Goal: Navigation & Orientation: Find specific page/section

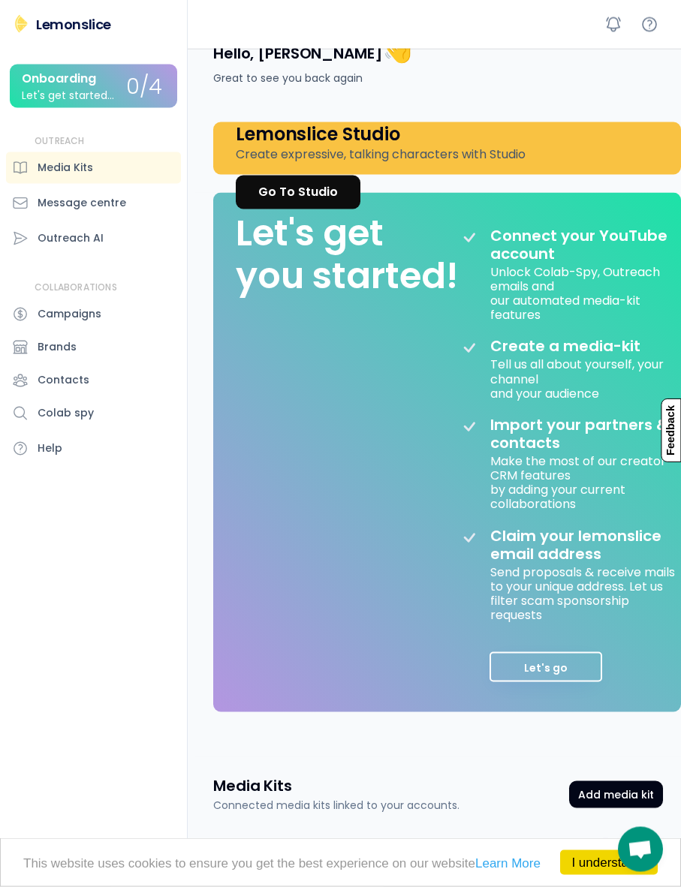
scroll to position [35, 0]
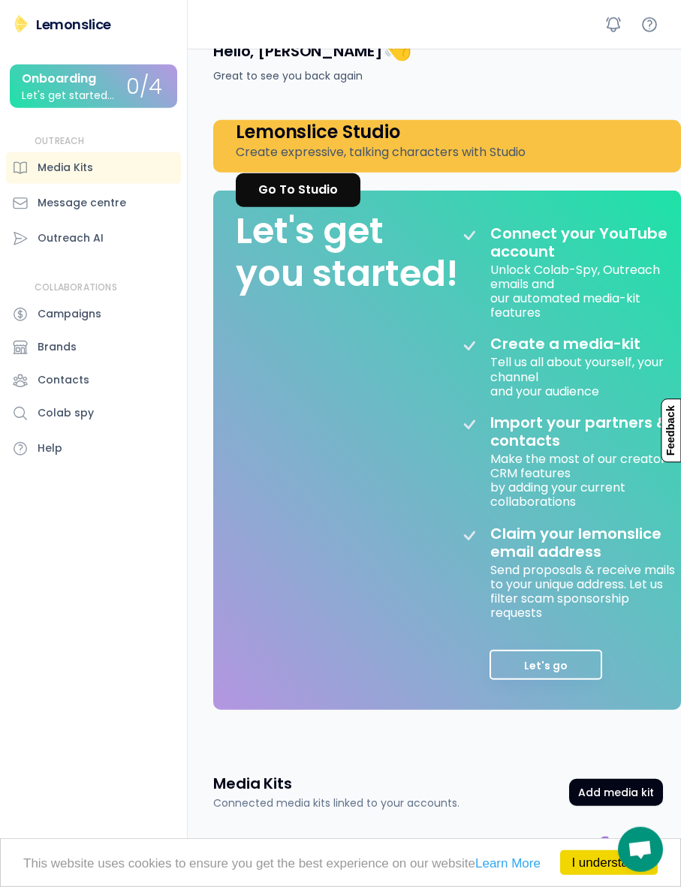
click at [165, 215] on div "Message centre" at bounding box center [93, 204] width 175 height 32
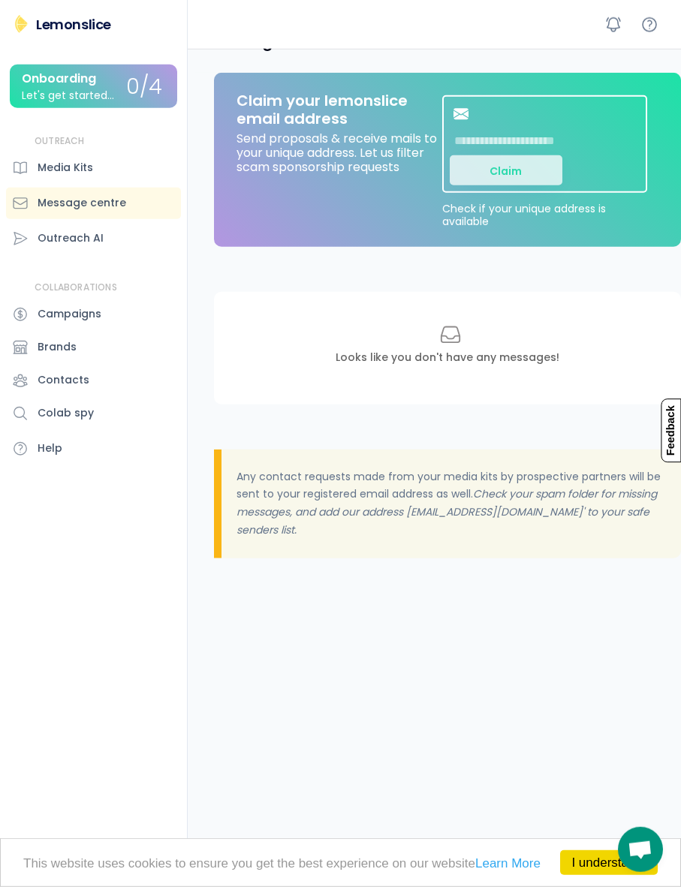
scroll to position [10, 0]
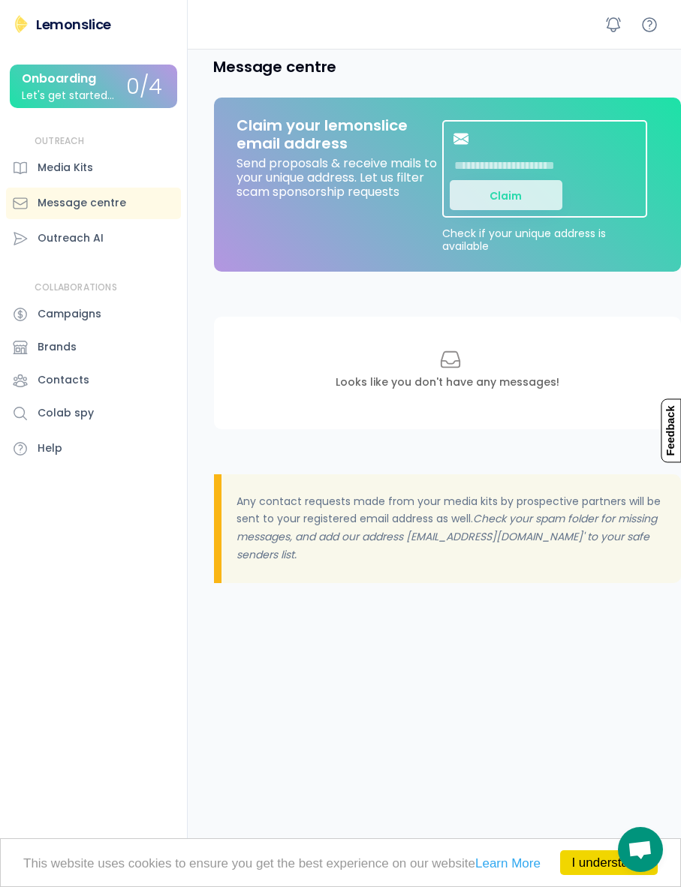
click at [151, 252] on div "Outreach AI" at bounding box center [93, 239] width 175 height 32
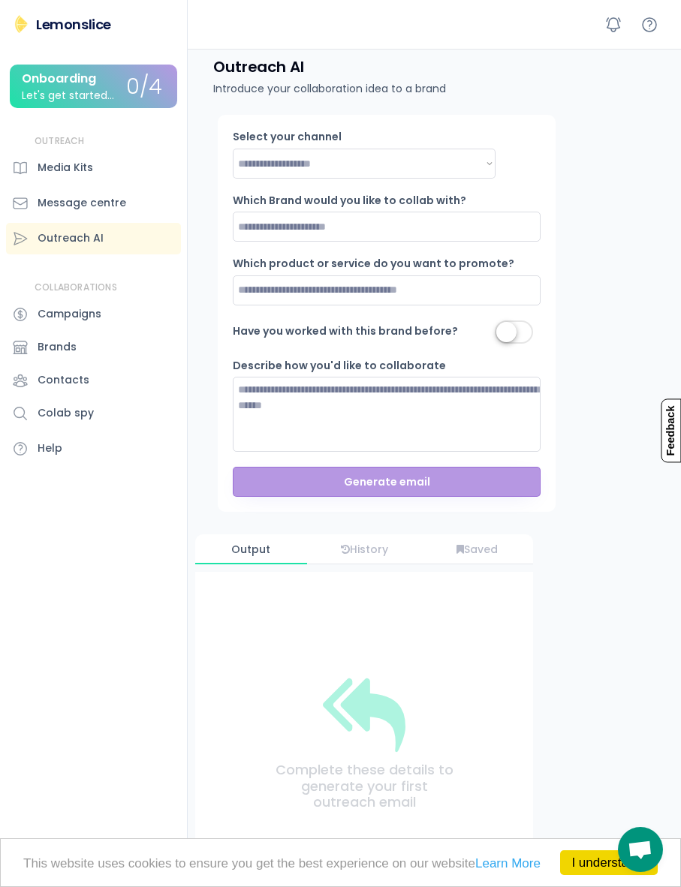
click at [157, 315] on div "Campaigns" at bounding box center [93, 315] width 175 height 32
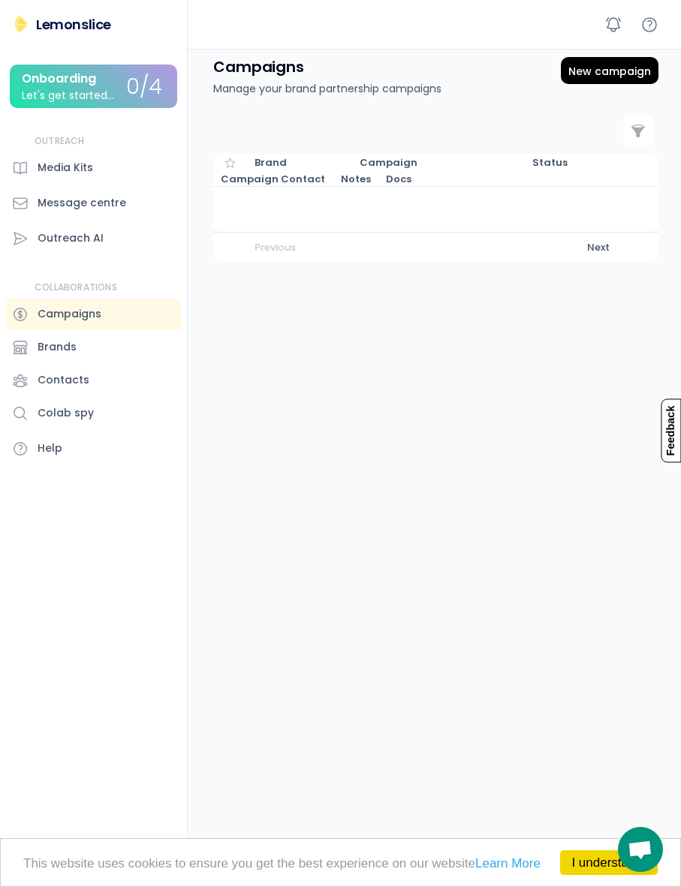
scroll to position [48, 0]
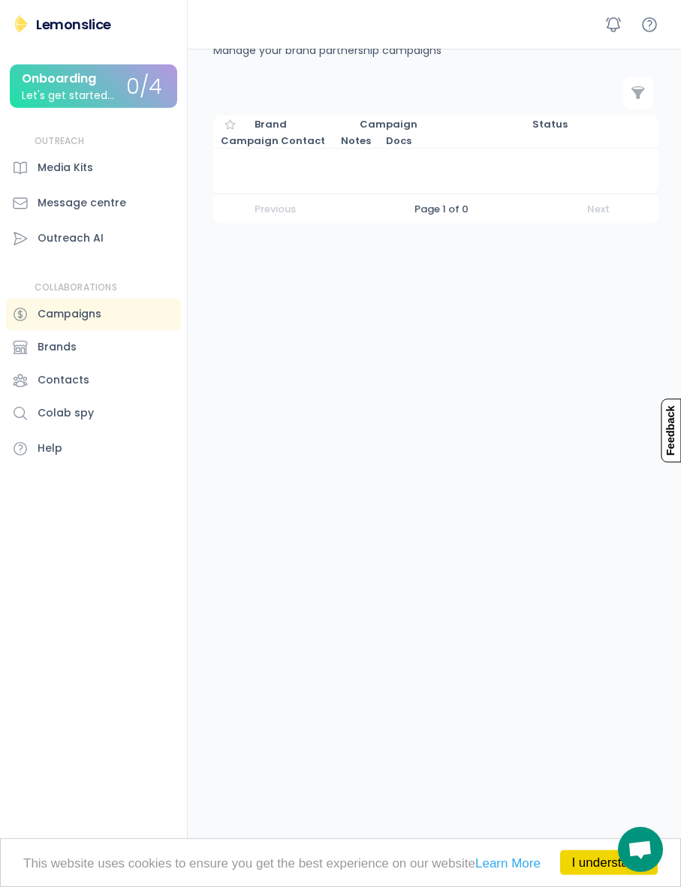
click at [93, 379] on div "Contacts" at bounding box center [93, 381] width 175 height 32
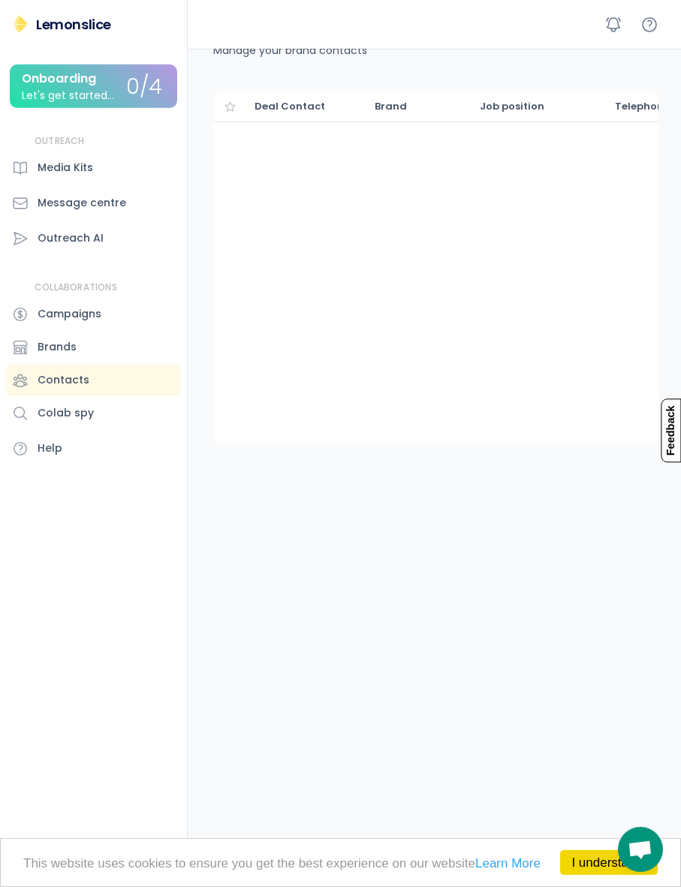
click at [118, 345] on div "Brands" at bounding box center [93, 348] width 175 height 32
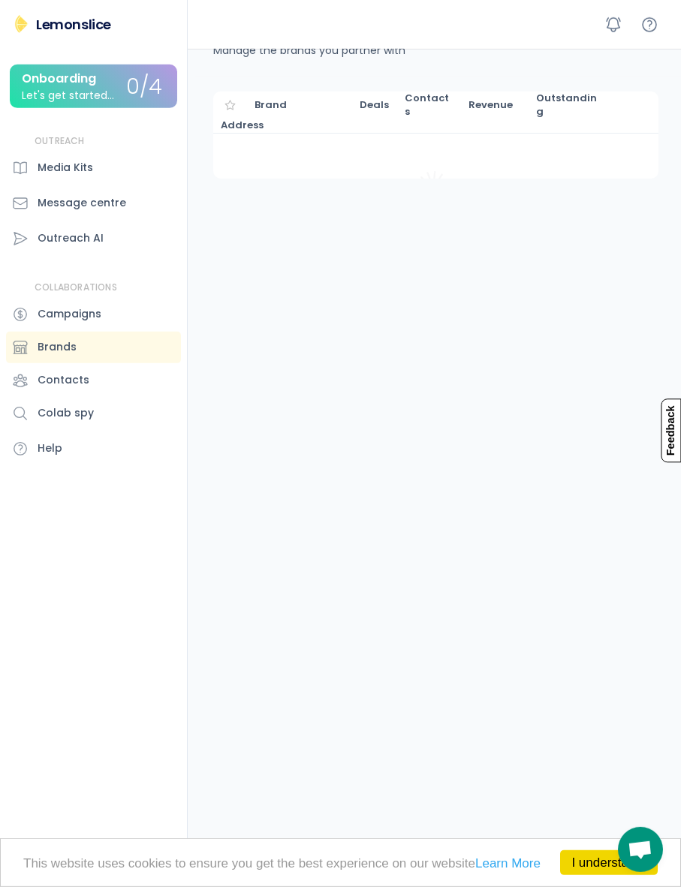
click at [134, 407] on div "Colab spy" at bounding box center [93, 414] width 175 height 32
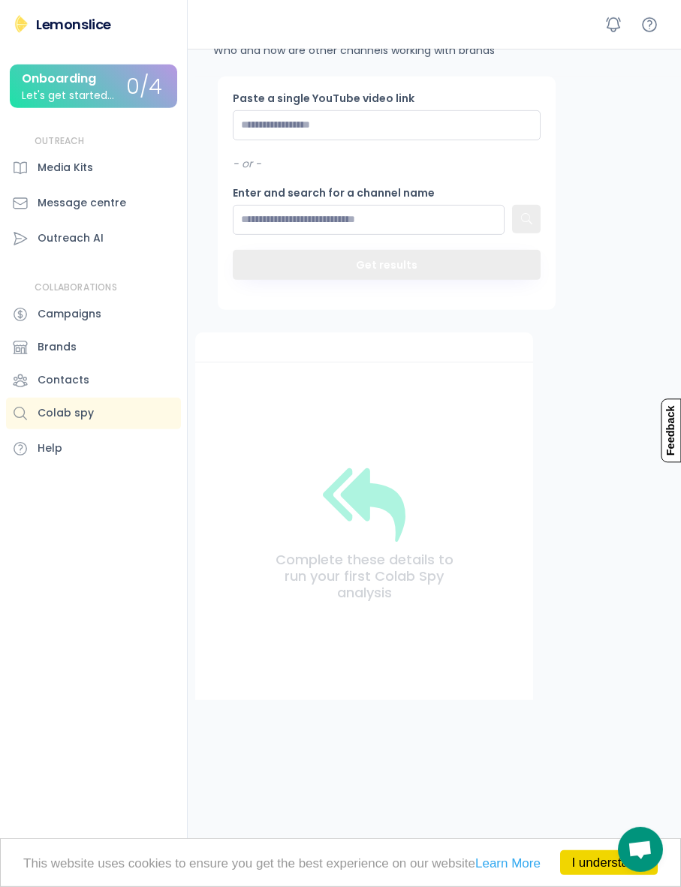
click at [119, 455] on div "Help" at bounding box center [93, 449] width 175 height 32
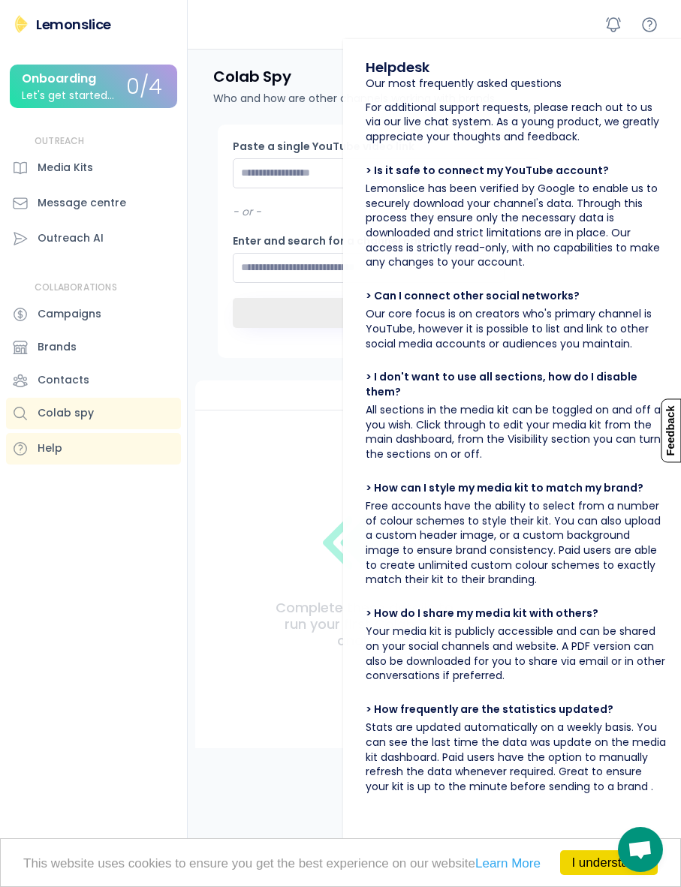
click at [52, 164] on div "Media Kits" at bounding box center [66, 168] width 56 height 16
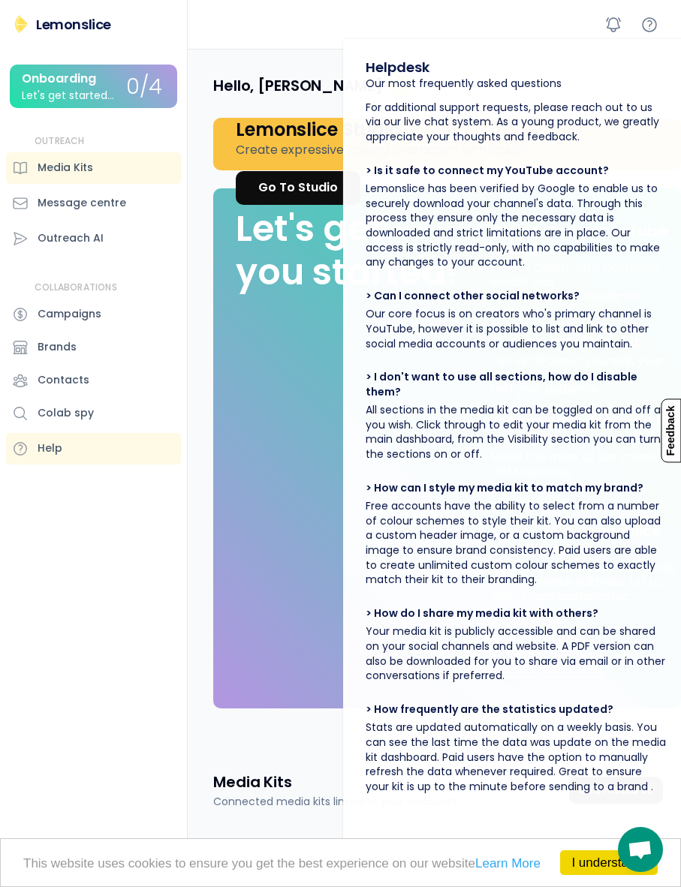
click at [49, 90] on div "Let's get started..." at bounding box center [68, 95] width 92 height 11
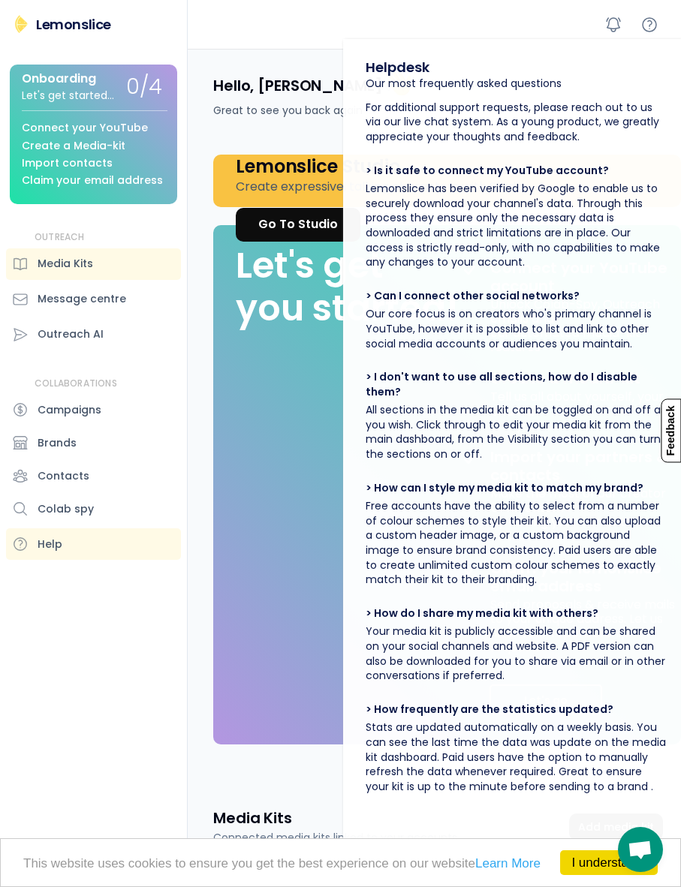
click at [46, 86] on div "Onboarding" at bounding box center [59, 79] width 74 height 14
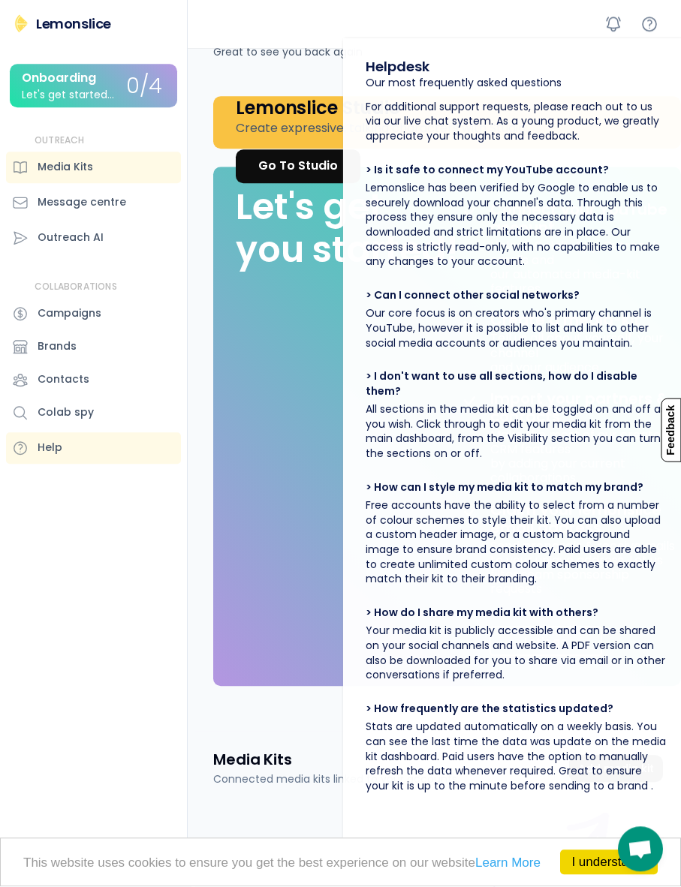
scroll to position [58, 0]
click at [608, 875] on link "I understand!" at bounding box center [609, 862] width 98 height 25
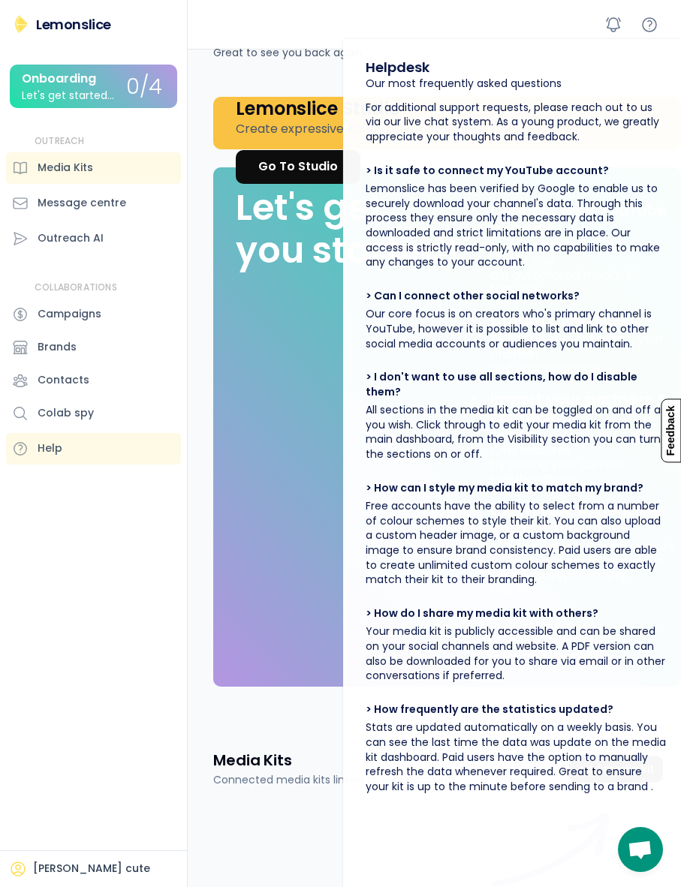
click at [310, 734] on div "Media Kits Connected media kits linked to your accounts. Add media kit Media Ki…" at bounding box center [437, 812] width 485 height 160
click at [60, 158] on div "Media Kits" at bounding box center [93, 168] width 175 height 32
click at [62, 206] on div "Message centre" at bounding box center [82, 203] width 89 height 16
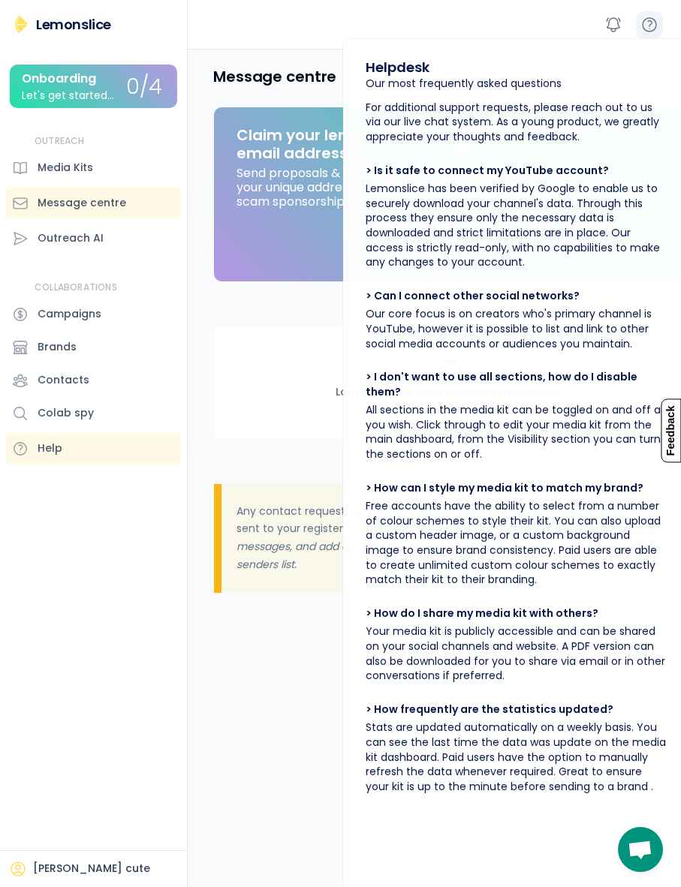
click at [641, 29] on icon at bounding box center [649, 25] width 18 height 18
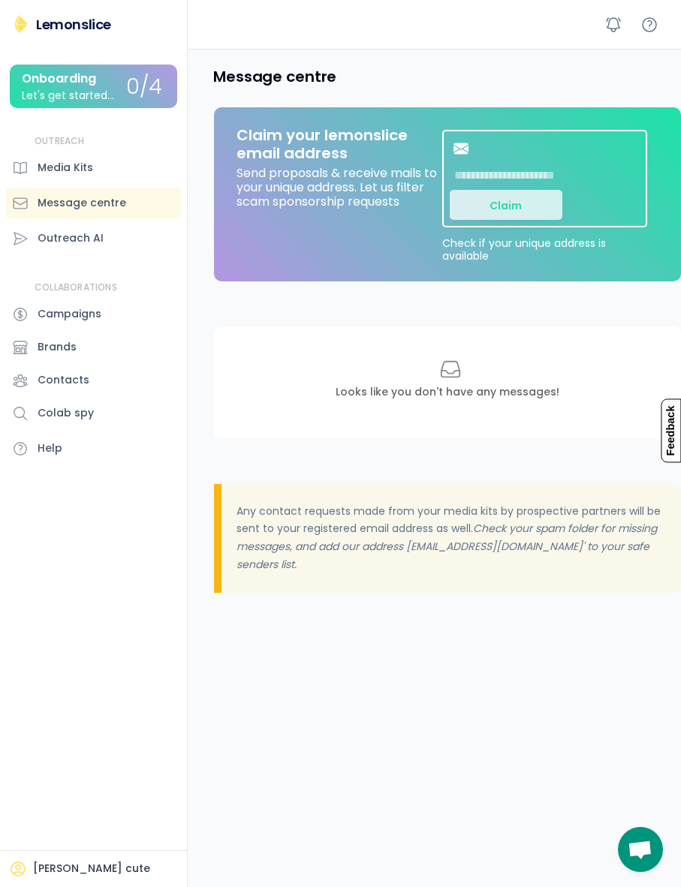
click at [584, 172] on input "input" at bounding box center [543, 175] width 188 height 30
click at [524, 212] on button "Claim" at bounding box center [505, 205] width 113 height 30
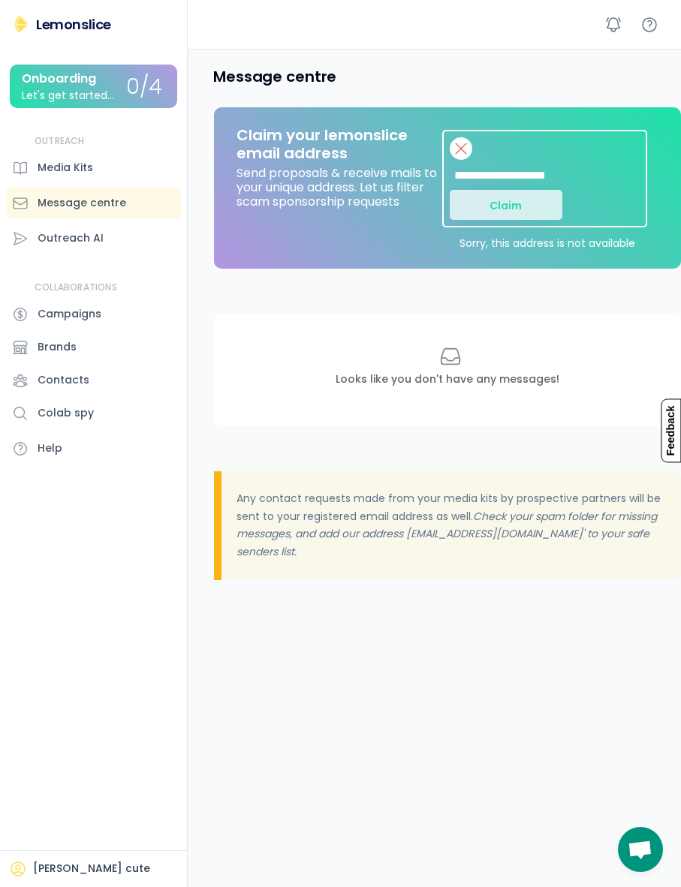
click at [542, 206] on button "Claim" at bounding box center [505, 205] width 113 height 30
click at [538, 205] on button "Claim" at bounding box center [505, 205] width 113 height 30
click at [520, 203] on button "Claim" at bounding box center [505, 205] width 113 height 30
click at [520, 202] on button "Claim" at bounding box center [505, 205] width 113 height 30
click at [620, 173] on input "input" at bounding box center [543, 175] width 188 height 30
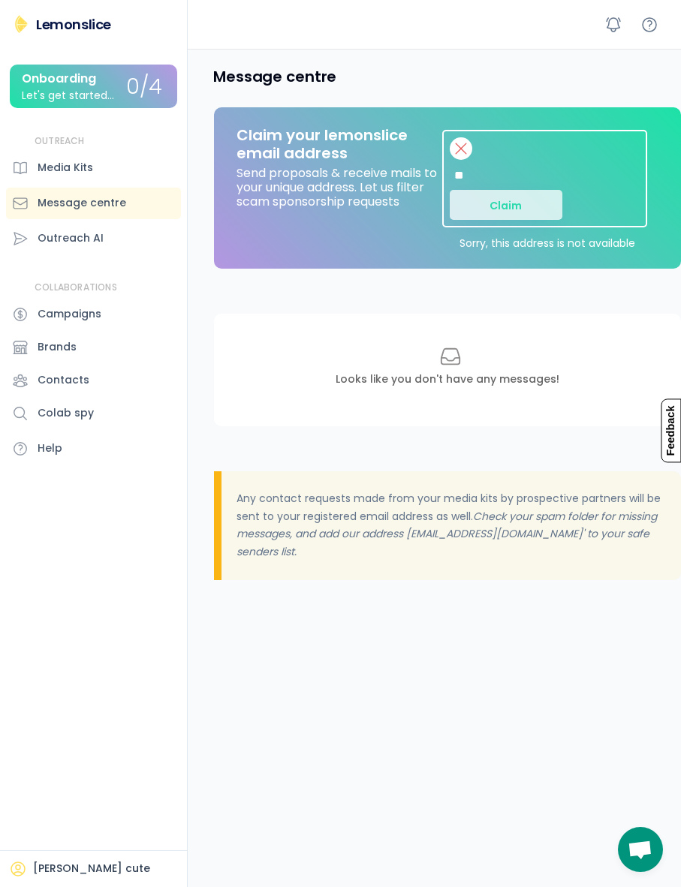
type input "*"
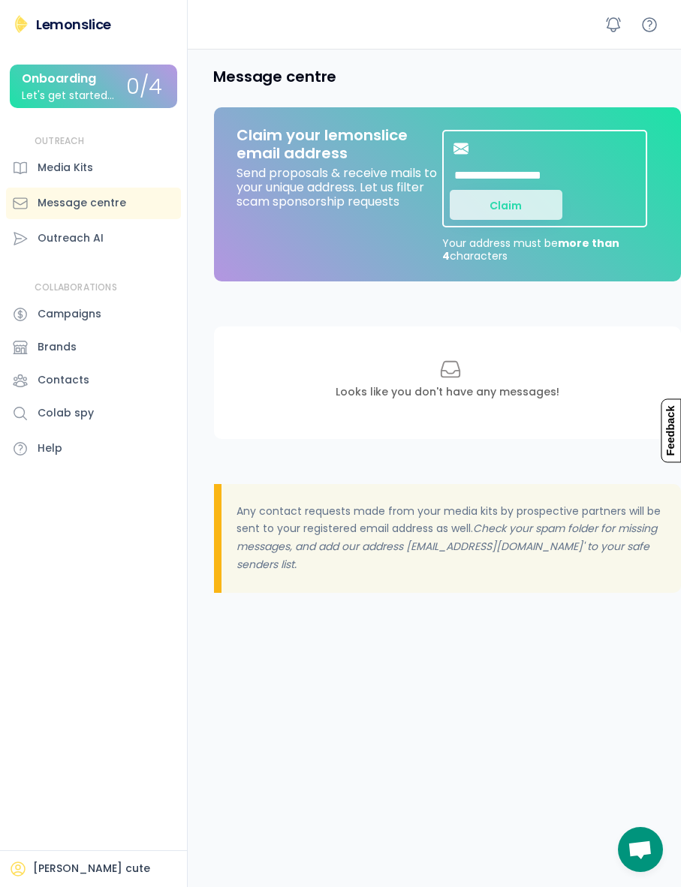
type input "**********"
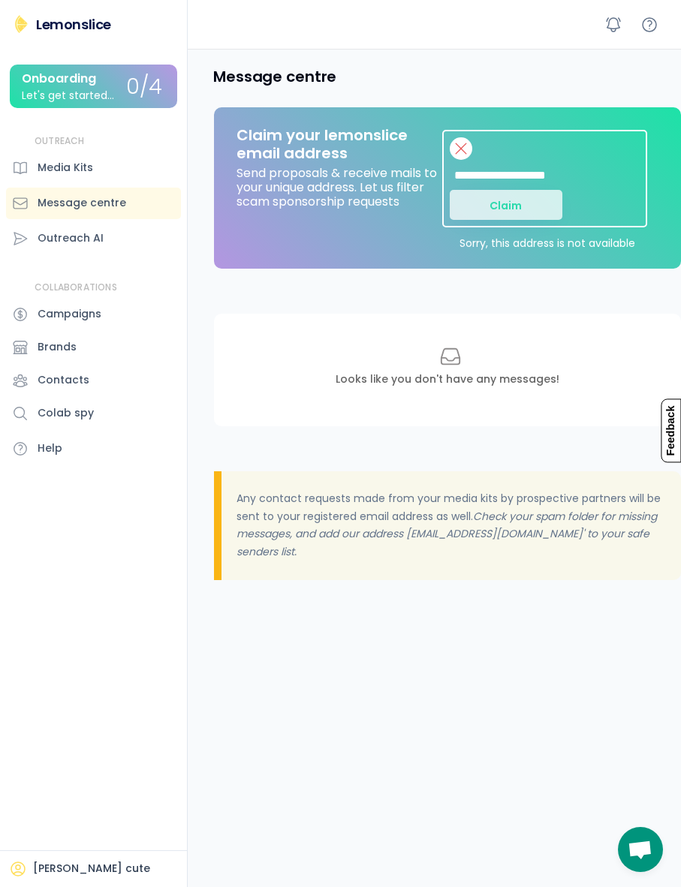
click at [611, 168] on input "input" at bounding box center [543, 175] width 188 height 30
click at [603, 177] on input "input" at bounding box center [543, 175] width 188 height 30
click at [43, 165] on div "Media Kits" at bounding box center [66, 168] width 56 height 16
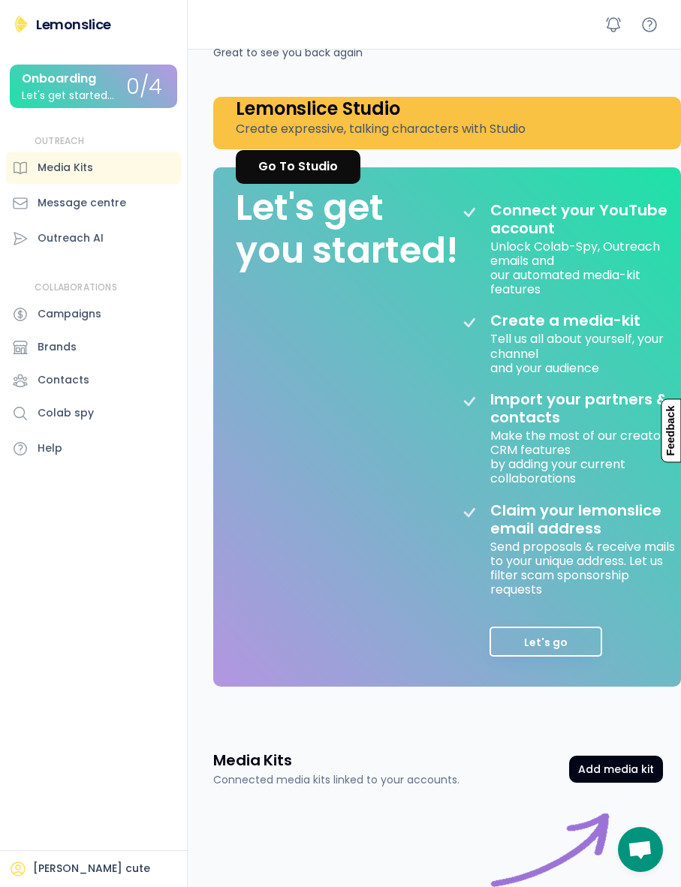
scroll to position [58, 0]
click at [33, 373] on div "Contacts" at bounding box center [93, 381] width 175 height 32
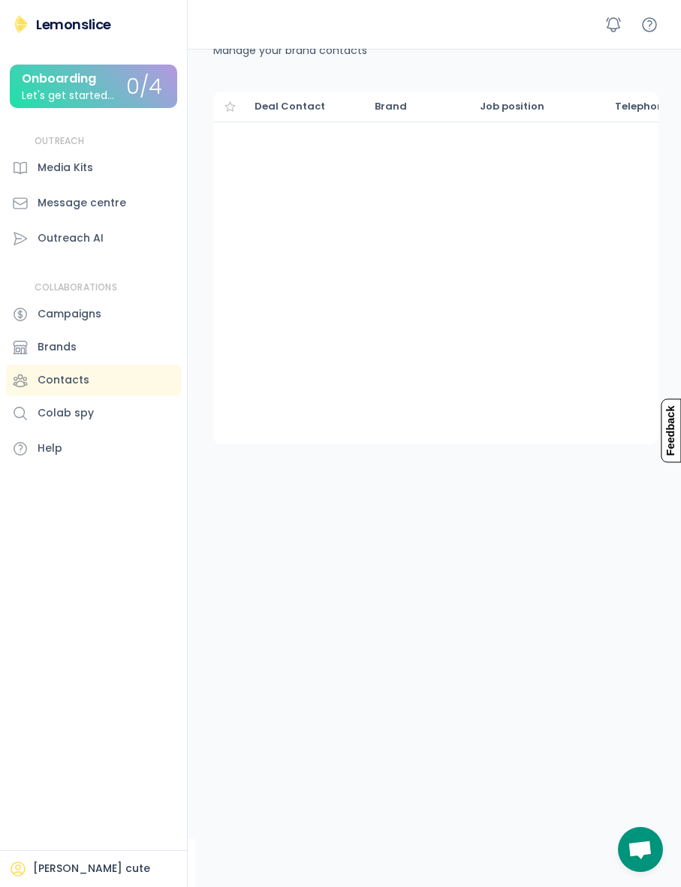
scroll to position [48, 0]
click at [43, 392] on div "Contacts" at bounding box center [93, 381] width 175 height 32
click at [38, 440] on div "Help" at bounding box center [50, 448] width 25 height 16
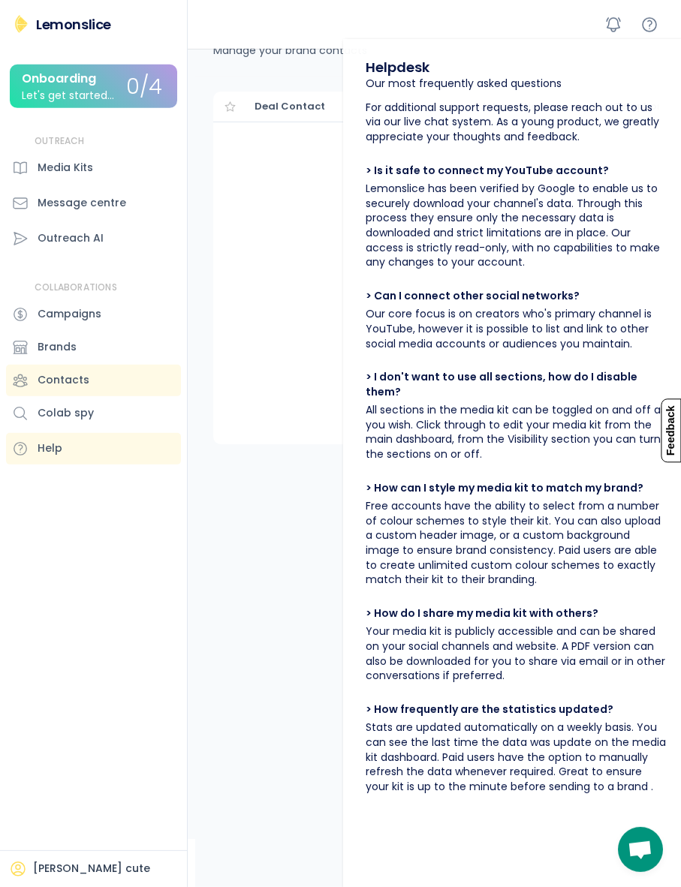
click at [119, 165] on div "Media Kits" at bounding box center [93, 168] width 175 height 32
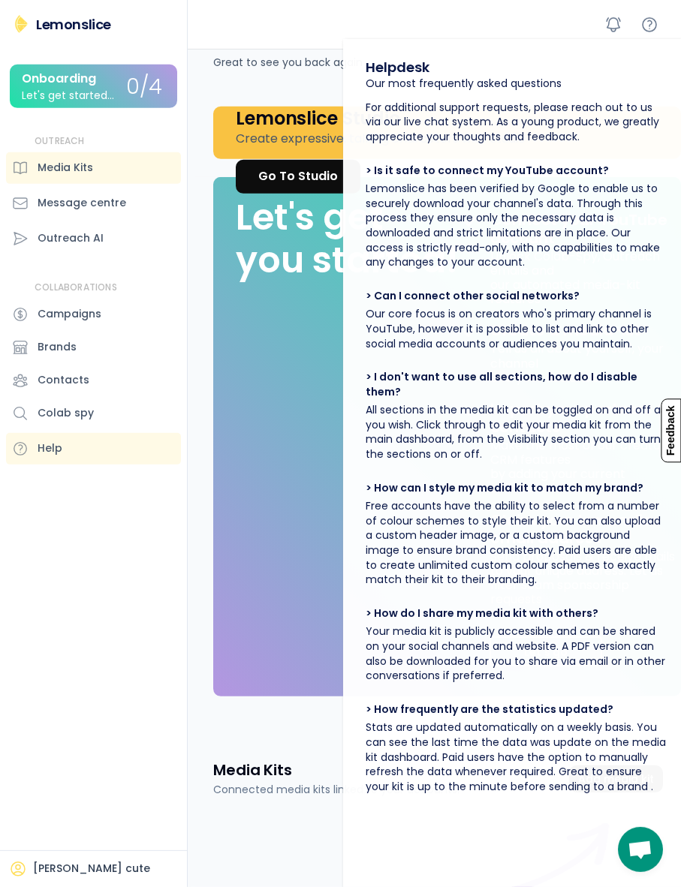
click at [153, 210] on div "Message centre" at bounding box center [93, 204] width 175 height 32
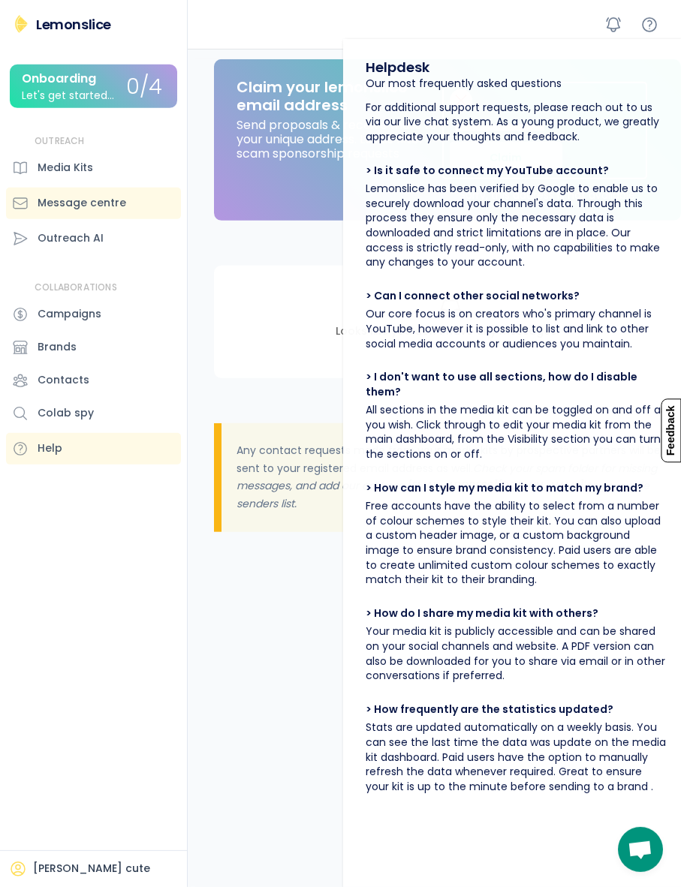
click at [126, 248] on div "Outreach AI" at bounding box center [93, 239] width 175 height 32
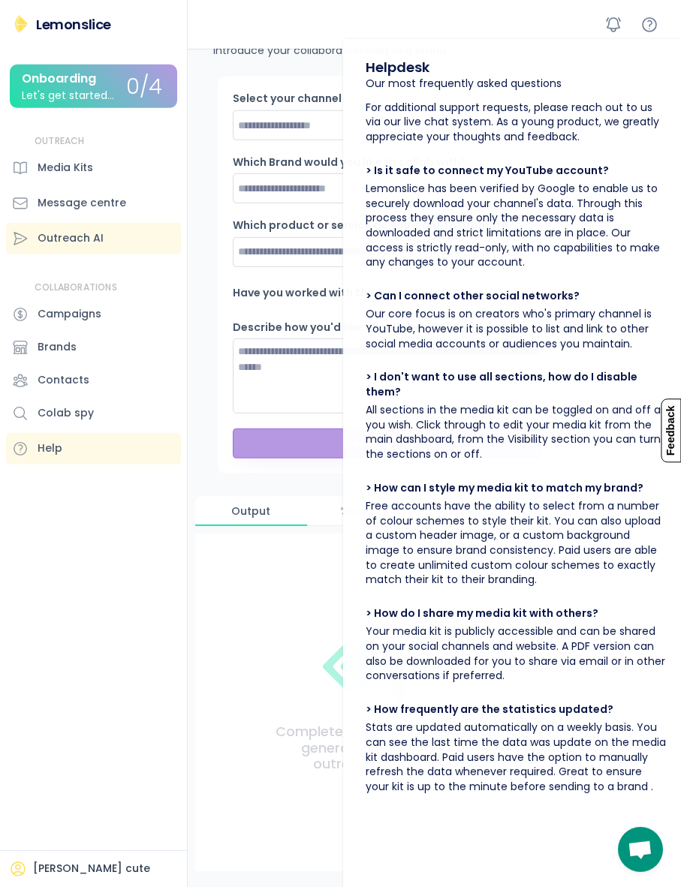
scroll to position [49, 0]
click at [621, 38] on div at bounding box center [434, 24] width 493 height 49
click at [636, 29] on div at bounding box center [649, 24] width 27 height 27
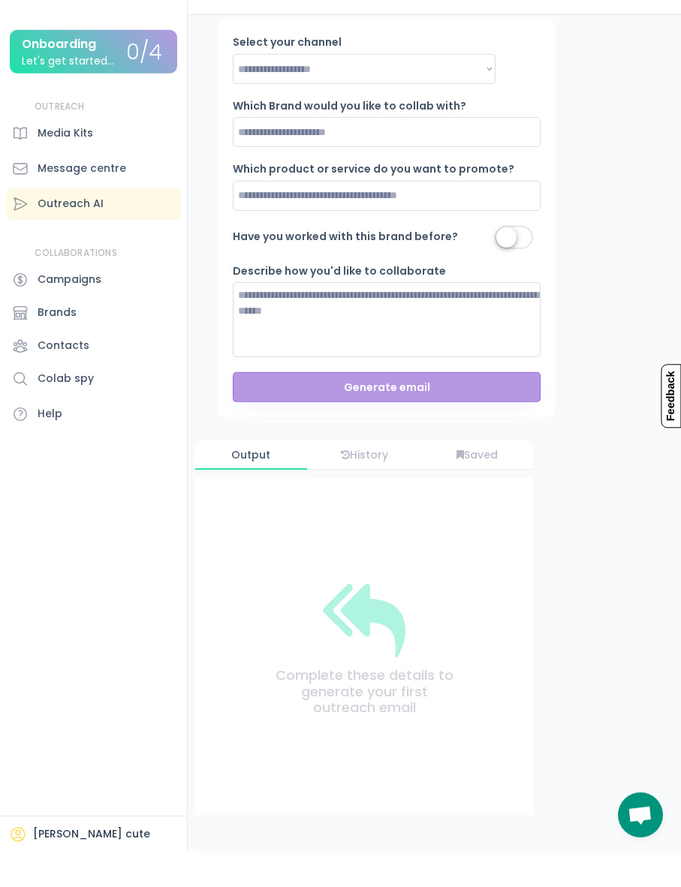
scroll to position [0, 0]
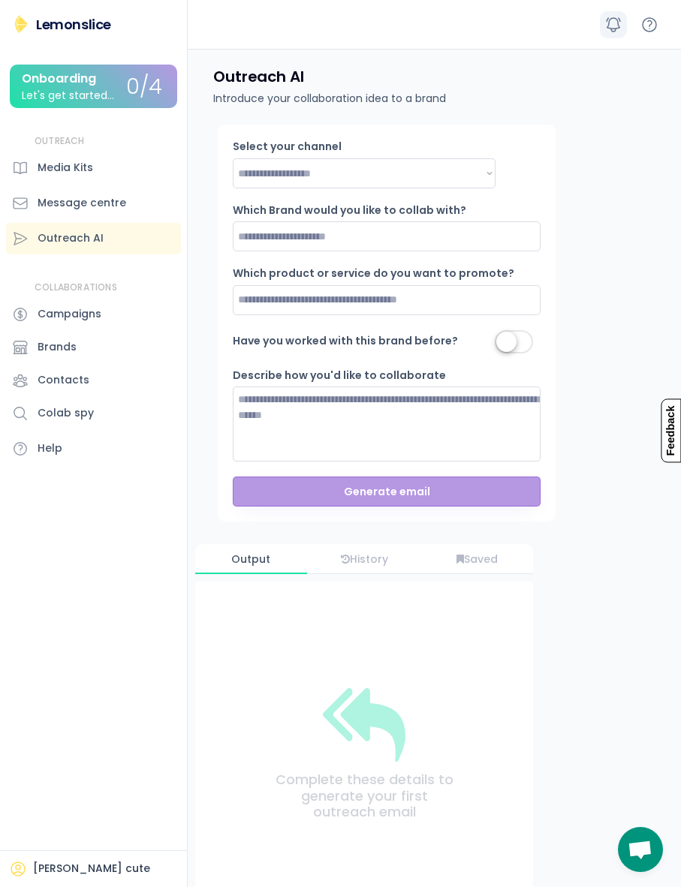
click at [616, 31] on icon at bounding box center [613, 25] width 18 height 18
click at [134, 165] on div "Media Kits" at bounding box center [93, 168] width 175 height 32
